Goal: Check status

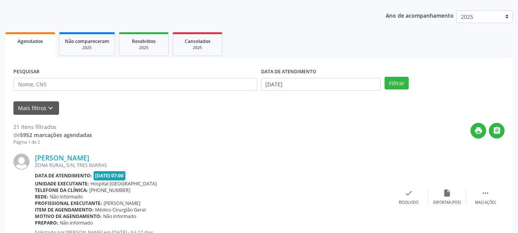
scroll to position [77, 0]
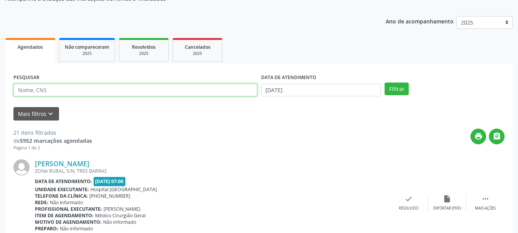
click at [115, 92] on input "text" at bounding box center [135, 90] width 244 height 13
type input "702602278923345"
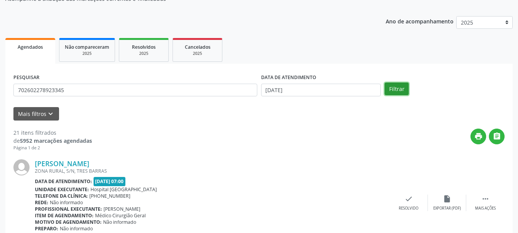
click at [390, 87] on button "Filtrar" at bounding box center [397, 88] width 24 height 13
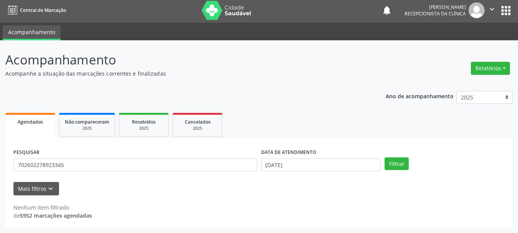
scroll to position [2, 0]
click at [312, 164] on body "Central de Marcação notifications [PERSON_NAME] Recepcionista da clínica  Conf…" at bounding box center [259, 114] width 518 height 233
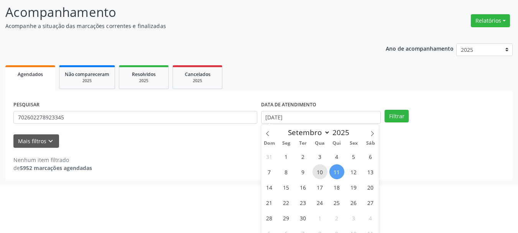
click at [322, 170] on span "10" at bounding box center [319, 171] width 15 height 15
type input "[DATE]"
click at [322, 170] on span "10" at bounding box center [319, 171] width 15 height 15
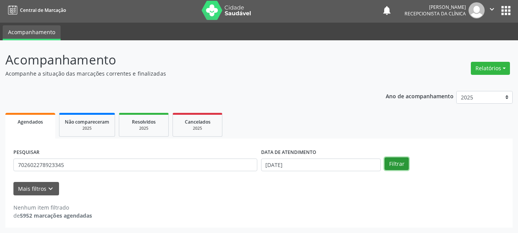
click at [395, 166] on button "Filtrar" at bounding box center [397, 163] width 24 height 13
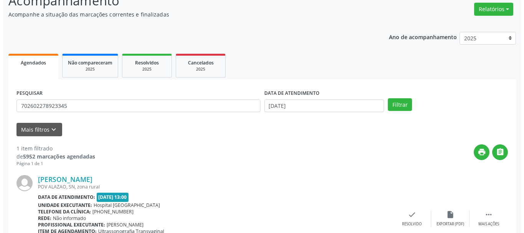
scroll to position [112, 0]
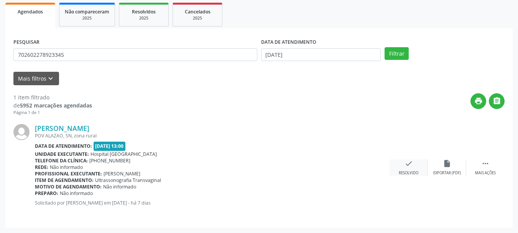
click at [407, 165] on icon "check" at bounding box center [408, 163] width 8 height 8
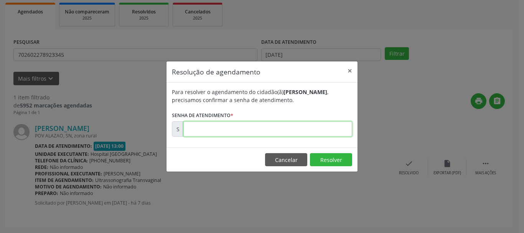
click at [208, 132] on input "text" at bounding box center [267, 128] width 169 height 15
type input "00175390"
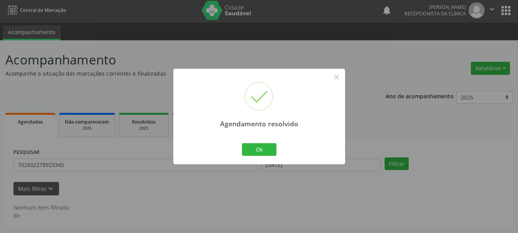
scroll to position [2, 0]
click at [257, 151] on button "Ok" at bounding box center [259, 149] width 35 height 13
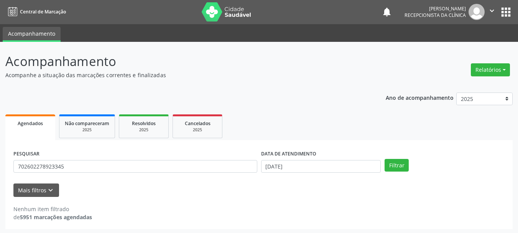
scroll to position [0, 0]
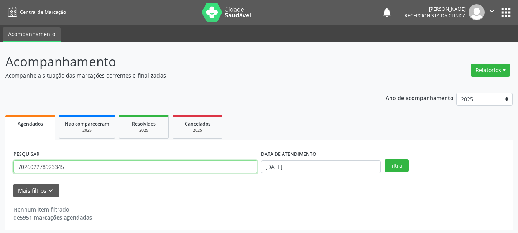
drag, startPoint x: 95, startPoint y: 164, endPoint x: 0, endPoint y: 169, distance: 95.6
click at [0, 169] on div "Acompanhamento Acompanhe a situação das marcações correntes e finalizadas Relat…" at bounding box center [259, 138] width 518 height 192
type input "708002819949622"
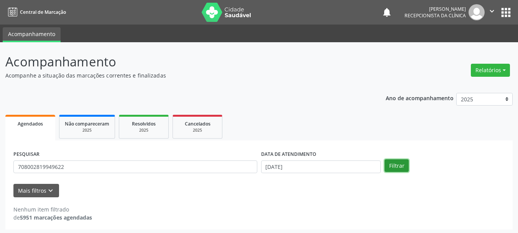
click at [395, 169] on button "Filtrar" at bounding box center [397, 165] width 24 height 13
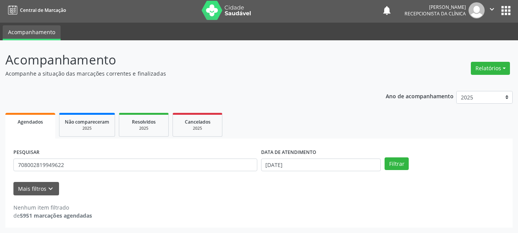
scroll to position [2, 0]
click at [306, 161] on input "[DATE]" at bounding box center [321, 164] width 120 height 13
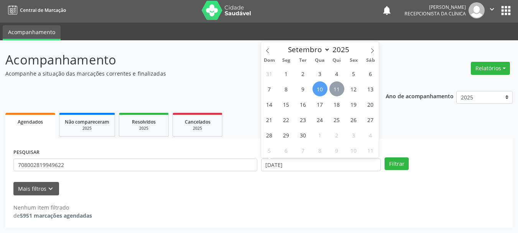
click at [335, 90] on span "11" at bounding box center [336, 88] width 15 height 15
type input "[DATE]"
click at [335, 90] on span "11" at bounding box center [336, 88] width 15 height 15
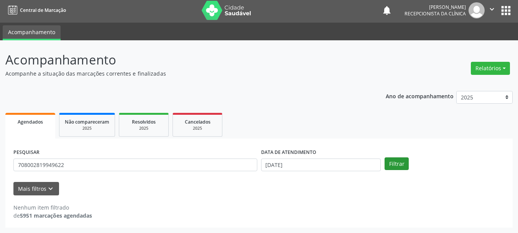
click at [397, 158] on div "PESQUISAR 708002819949622 DATA DE ATENDIMENTO [DATE] Filtrar" at bounding box center [259, 161] width 495 height 30
click at [399, 163] on button "Filtrar" at bounding box center [397, 163] width 24 height 13
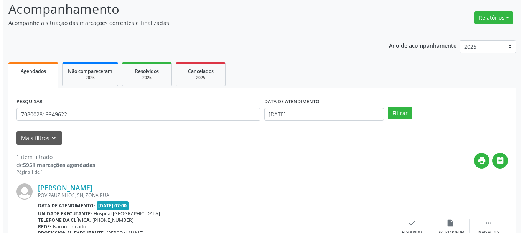
scroll to position [112, 0]
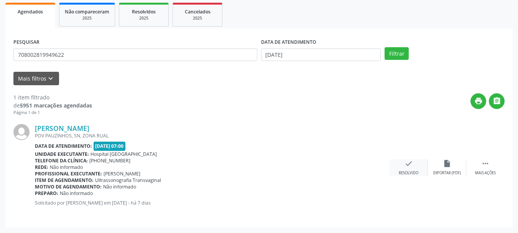
click at [406, 167] on icon "check" at bounding box center [408, 163] width 8 height 8
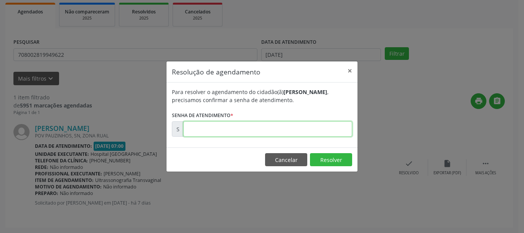
click at [286, 133] on input "text" at bounding box center [267, 128] width 169 height 15
type input "00175402"
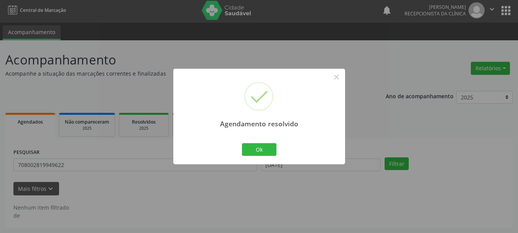
scroll to position [2, 0]
click at [247, 146] on button "Ok" at bounding box center [259, 149] width 35 height 13
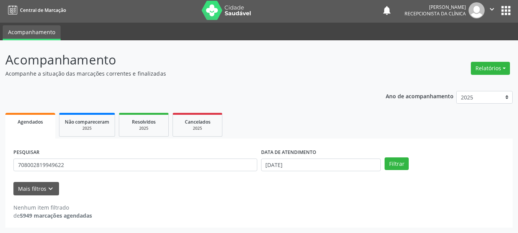
click at [114, 157] on div "PESQUISAR 708002819949622" at bounding box center [136, 161] width 248 height 30
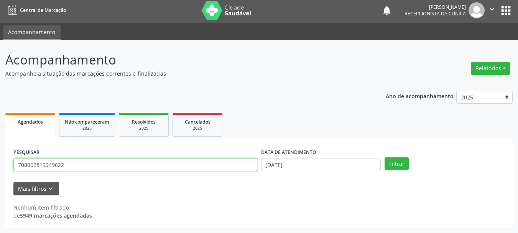
drag, startPoint x: 120, startPoint y: 166, endPoint x: 0, endPoint y: 178, distance: 120.9
click at [0, 178] on div "Acompanhamento Acompanhe a situação das marcações correntes e finalizadas Relat…" at bounding box center [259, 136] width 518 height 192
paste input "702008318820984"
type input "702008318820984"
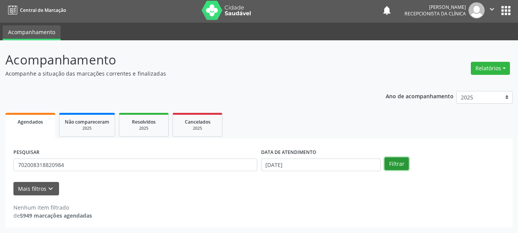
click at [401, 160] on button "Filtrar" at bounding box center [397, 163] width 24 height 13
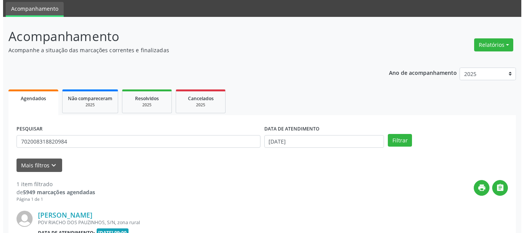
scroll to position [112, 0]
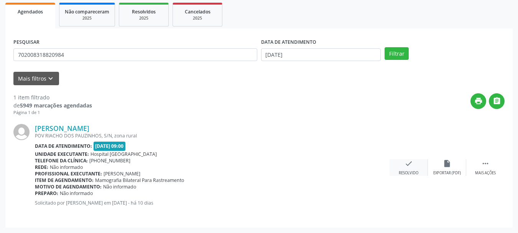
click at [409, 170] on div "check Resolvido" at bounding box center [409, 167] width 38 height 16
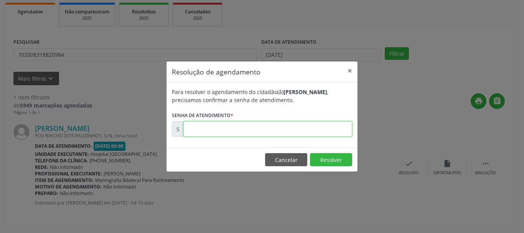
click at [252, 132] on input "text" at bounding box center [267, 128] width 169 height 15
type input "00174660"
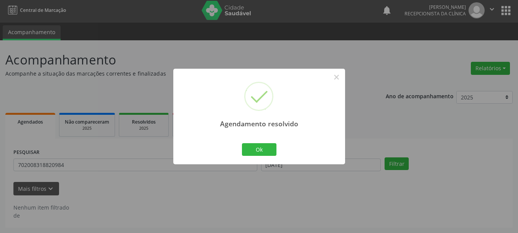
scroll to position [2, 0]
click at [255, 155] on button "Ok" at bounding box center [259, 149] width 35 height 13
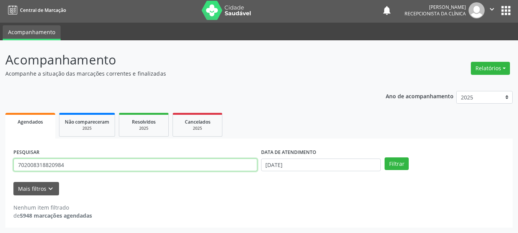
drag, startPoint x: 89, startPoint y: 164, endPoint x: 0, endPoint y: 201, distance: 96.8
click at [0, 10] on div "Central de Marcação notifications [PERSON_NAME] Recepcionista da clínica  Conf…" at bounding box center [259, 114] width 518 height 233
type input "700003084596500"
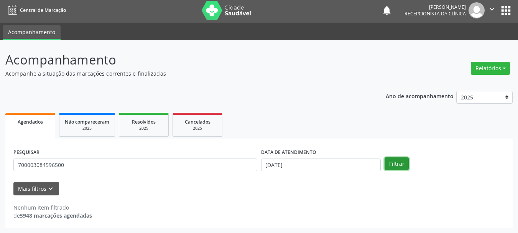
click at [387, 160] on button "Filtrar" at bounding box center [397, 163] width 24 height 13
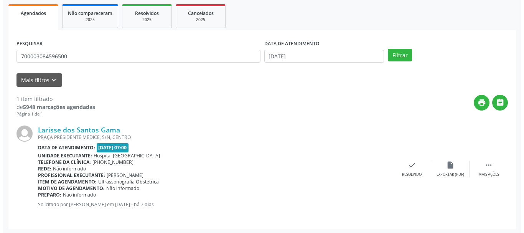
scroll to position [112, 0]
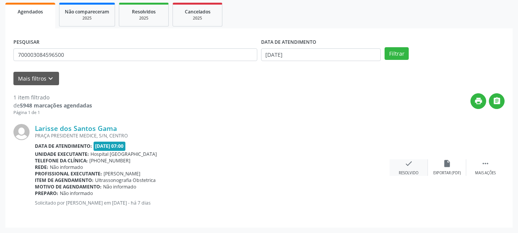
click at [408, 165] on icon "check" at bounding box center [408, 163] width 8 height 8
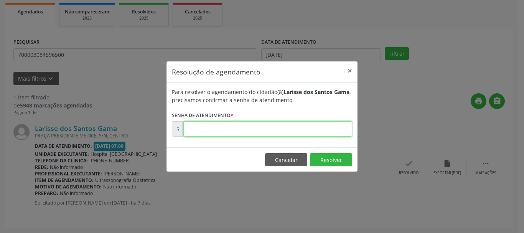
click at [236, 135] on input "text" at bounding box center [267, 128] width 169 height 15
type input "00175397"
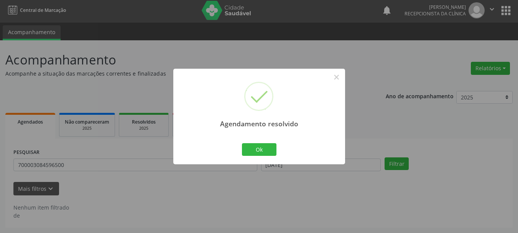
scroll to position [2, 0]
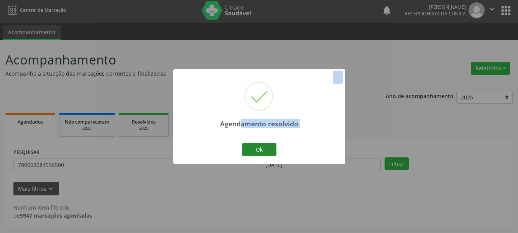
drag, startPoint x: 247, startPoint y: 140, endPoint x: 256, endPoint y: 148, distance: 12.2
click at [255, 148] on div "Agendamento resolvido × Ok Cancel" at bounding box center [259, 116] width 172 height 95
click at [256, 148] on button "Ok" at bounding box center [259, 149] width 35 height 13
